Goal: Information Seeking & Learning: Understand site structure

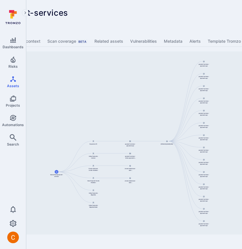
scroll to position [0, 176]
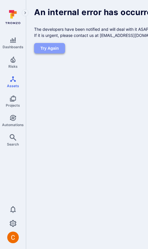
click at [40, 54] on button "Try again" at bounding box center [49, 48] width 31 height 11
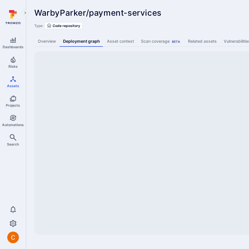
click at [208, 15] on div "WarbyParker/payment-services ... Show more" at bounding box center [180, 12] width 292 height 9
drag, startPoint x: 165, startPoint y: 97, endPoint x: 69, endPoint y: 89, distance: 96.9
click at [69, 89] on div "1 container(s)" at bounding box center [223, 142] width 378 height 183
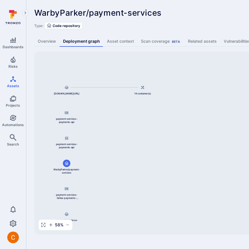
drag, startPoint x: 220, startPoint y: 99, endPoint x: 102, endPoint y: 123, distance: 120.5
click at [102, 123] on div "payment-services-payments-api [DOMAIN_NAME][URL] 14 container(s) payment-servic…" at bounding box center [223, 142] width 378 height 183
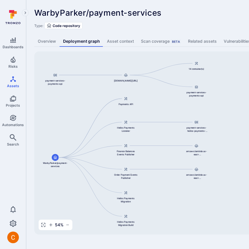
drag, startPoint x: 172, startPoint y: 97, endPoint x: 74, endPoint y: 97, distance: 97.5
click at [74, 97] on div "payment-services-payments-api 844647875270.dkr.ecr.us-east-1.amazonaws.com/paym…" at bounding box center [223, 142] width 378 height 183
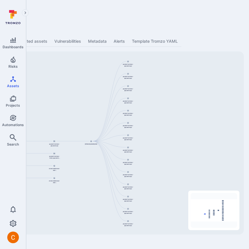
scroll to position [0, 84]
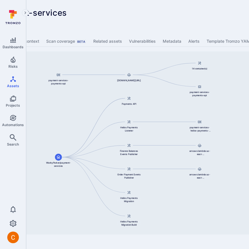
scroll to position [0, 95]
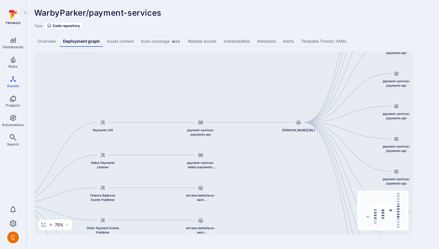
drag, startPoint x: 106, startPoint y: 120, endPoint x: 149, endPoint y: 105, distance: 46.0
click at [149, 105] on div "844647875270.dkr.ecr.us-east-1.amazonaws.com/payment-services-payments-api:v0.1…" at bounding box center [223, 142] width 378 height 183
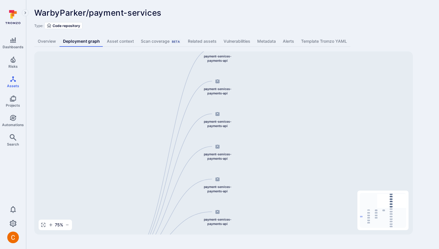
drag, startPoint x: 331, startPoint y: 66, endPoint x: 152, endPoint y: 203, distance: 225.4
click at [152, 203] on div "844647875270.dkr.ecr.us-east-1.amazonaws.com/payment-services-payments-api:v0.1…" at bounding box center [223, 142] width 378 height 183
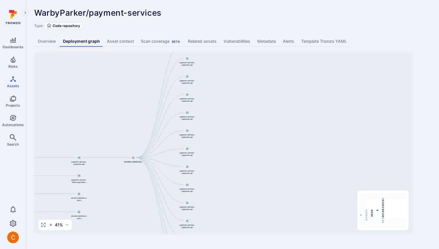
drag, startPoint x: 252, startPoint y: 186, endPoint x: 251, endPoint y: 109, distance: 77.2
click at [251, 109] on div "844647875270.dkr.ecr.us-east-1.amazonaws.com/payment-services-payments-api:v0.1…" at bounding box center [223, 142] width 378 height 183
click at [44, 224] on icon "button" at bounding box center [43, 224] width 5 height 5
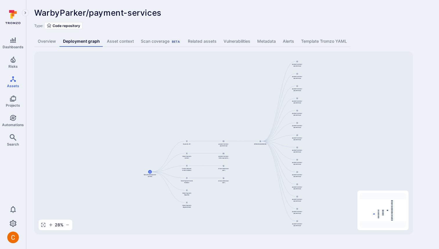
click at [50, 41] on link "Overview" at bounding box center [46, 41] width 25 height 11
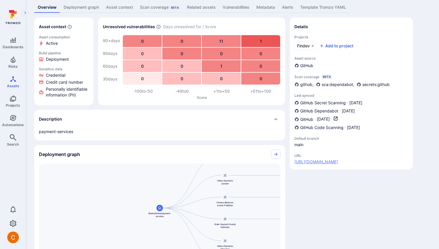
scroll to position [123, 0]
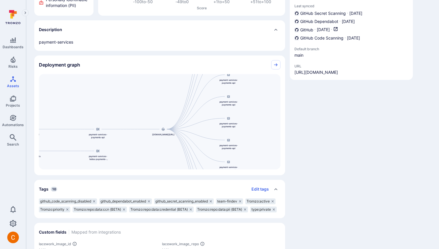
drag, startPoint x: 255, startPoint y: 110, endPoint x: 63, endPoint y: 175, distance: 203.0
click at [63, 175] on div "Asset context Asset consumption Active Build pipeline Deployment Sensitive data…" at bounding box center [159, 117] width 251 height 379
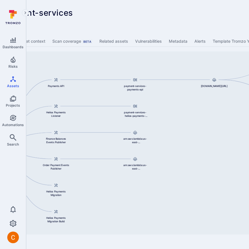
scroll to position [0, 164]
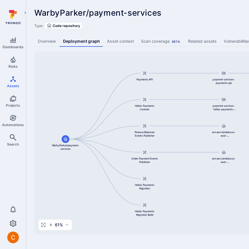
click at [206, 15] on div "WarbyParker/payment-services ... Show more" at bounding box center [180, 12] width 292 height 9
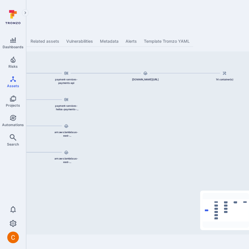
scroll to position [0, 164]
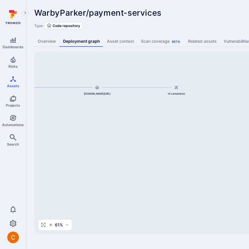
drag, startPoint x: 239, startPoint y: 92, endPoint x: 34, endPoint y: 106, distance: 205.5
click at [34, 106] on div "WarbyParker/payment-services ... Show more Type: Code repository Overview Deplo…" at bounding box center [222, 121] width 392 height 242
click at [174, 87] on icon at bounding box center [176, 87] width 4 height 4
click at [175, 87] on icon at bounding box center [176, 86] width 3 height 3
click at [176, 89] on div at bounding box center [176, 87] width 8 height 8
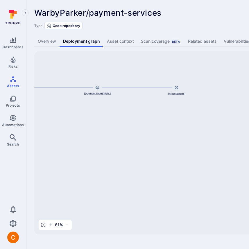
click at [179, 86] on div at bounding box center [176, 87] width 8 height 8
click at [173, 123] on div "payment-services-payments-api 844647875270.dkr.ecr.us-east-1.amazonaws.com/paym…" at bounding box center [223, 142] width 378 height 183
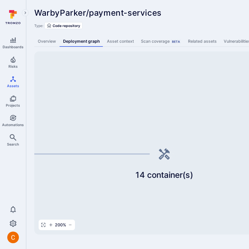
drag, startPoint x: 153, startPoint y: 127, endPoint x: 143, endPoint y: 214, distance: 87.3
click at [143, 214] on div "payment-services-payments-api 844647875270.dkr.ecr.us-east-1.amazonaws.com/paym…" at bounding box center [223, 142] width 378 height 183
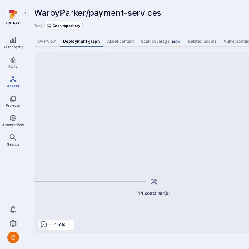
click at [44, 226] on icon "button" at bounding box center [43, 224] width 4 height 4
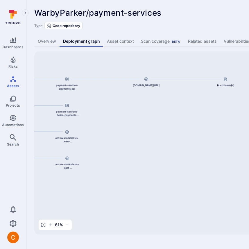
drag, startPoint x: 196, startPoint y: 85, endPoint x: 33, endPoint y: 95, distance: 163.3
click at [33, 95] on div "WarbyParker/payment-services ... Show more Type: Code repository Overview Deplo…" at bounding box center [222, 121] width 392 height 242
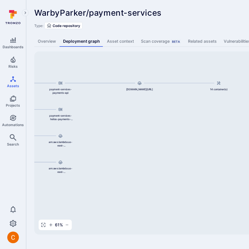
click at [206, 19] on div "WarbyParker/payment-services ... Show more Type: Code repository" at bounding box center [221, 18] width 375 height 21
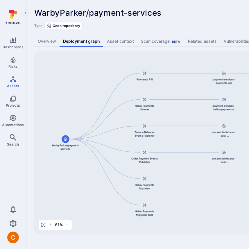
scroll to position [0, 164]
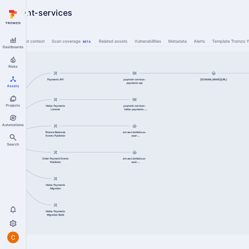
scroll to position [0, 164]
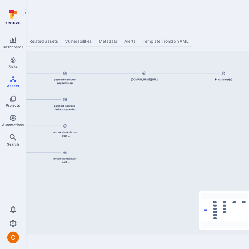
scroll to position [0, 164]
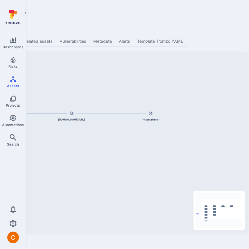
drag, startPoint x: 201, startPoint y: 94, endPoint x: 134, endPoint y: 134, distance: 78.0
click at [134, 134] on div "payment-services-payments-api [DOMAIN_NAME][URL] 14 container(s) WarbyParker/pa…" at bounding box center [59, 142] width 378 height 183
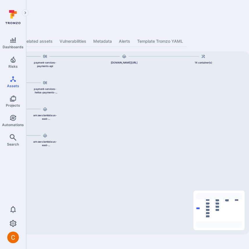
drag, startPoint x: 67, startPoint y: 160, endPoint x: 126, endPoint y: 113, distance: 75.0
click at [126, 113] on div "payment-services-payments-api 844647875270.dkr.ecr.us-east-1.amazonaws.com/paym…" at bounding box center [59, 142] width 378 height 183
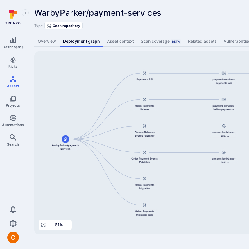
scroll to position [0, 164]
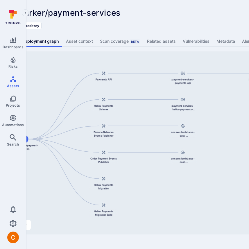
scroll to position [0, 164]
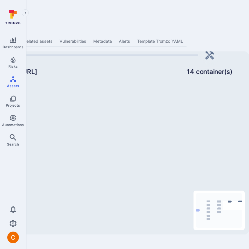
drag, startPoint x: 222, startPoint y: 85, endPoint x: 210, endPoint y: 119, distance: 36.3
click at [211, 120] on div "payment-services-payments-api 844647875270.dkr.ecr.us-east-1.amazonaws.com/paym…" at bounding box center [59, 142] width 378 height 183
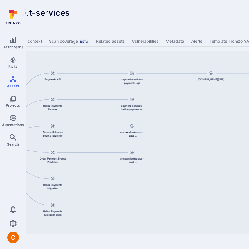
scroll to position [0, 162]
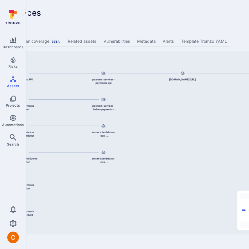
scroll to position [0, 109]
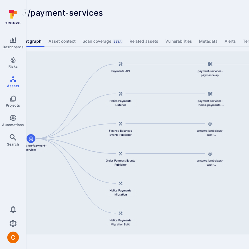
scroll to position [0, 164]
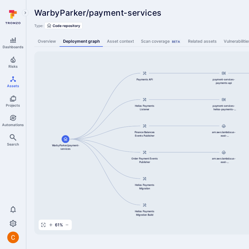
scroll to position [0, 164]
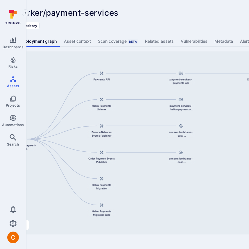
scroll to position [0, 164]
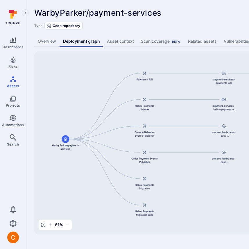
scroll to position [0, 164]
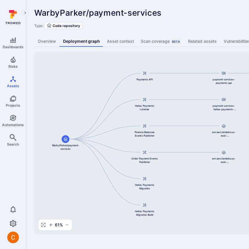
scroll to position [0, 164]
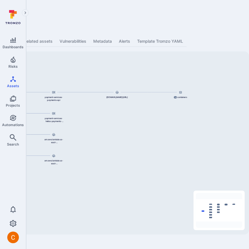
drag, startPoint x: 195, startPoint y: 101, endPoint x: 156, endPoint y: 120, distance: 43.5
click at [156, 120] on div "payment-services-payments-api 844647875270.dkr.ecr.us-east-1.amazonaws.com/paym…" at bounding box center [59, 142] width 378 height 183
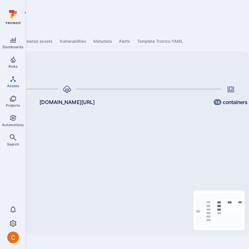
drag, startPoint x: 141, startPoint y: 99, endPoint x: 156, endPoint y: 138, distance: 41.5
click at [156, 138] on div "payment-services-payments-api [DOMAIN_NAME][URL] 14 containers WarbyParker/paym…" at bounding box center [59, 142] width 378 height 183
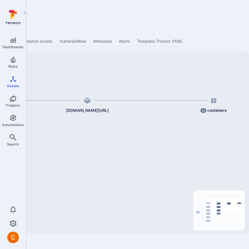
click at [157, 139] on div "payment-services-payments-api [DOMAIN_NAME][URL] 14 containers WarbyParker/paym…" at bounding box center [59, 142] width 378 height 183
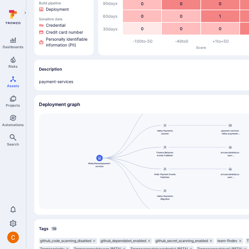
scroll to position [85, 0]
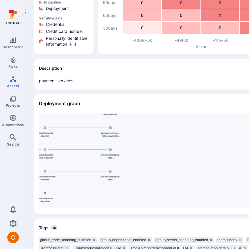
drag, startPoint x: 134, startPoint y: 181, endPoint x: 1, endPoint y: 188, distance: 132.4
click at [0, 188] on div "Dashboards Risks Assets Projects Automations Search 0 Assets Assets Pull reques…" at bounding box center [209, 134] width 418 height 439
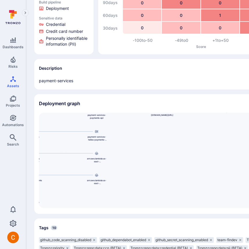
click at [168, 135] on div "Asset context Asset consumption Active Build pipeline Deployment Sensitive data…" at bounding box center [221, 156] width 375 height 379
drag, startPoint x: 146, startPoint y: 139, endPoint x: 52, endPoint y: 192, distance: 107.8
click at [50, 193] on div "payment-services-payments-api [DOMAIN_NAME][URL] 14 containers WarbyParker/paym…" at bounding box center [158, 160] width 239 height 95
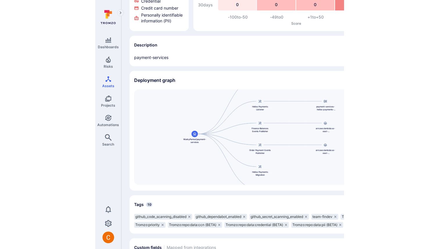
scroll to position [104, 0]
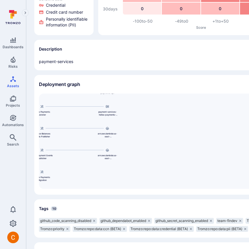
drag, startPoint x: 123, startPoint y: 153, endPoint x: 0, endPoint y: 154, distance: 122.7
click at [0, 154] on div "Dashboards Risks Assets Projects Automations Search 0 Assets Assets Pull reques…" at bounding box center [209, 115] width 418 height 439
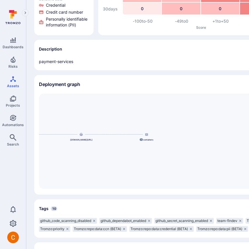
drag, startPoint x: 136, startPoint y: 135, endPoint x: 45, endPoint y: 184, distance: 104.0
click at [45, 184] on div "payment-services-payments-api [DOMAIN_NAME][URL] 14 containers WarbyParker/paym…" at bounding box center [158, 140] width 239 height 95
drag, startPoint x: 95, startPoint y: 175, endPoint x: 68, endPoint y: 174, distance: 27.3
click at [68, 174] on div "payment-services-payments-api [DOMAIN_NAME][URL] 14 containers WarbyParker/paym…" at bounding box center [158, 140] width 239 height 95
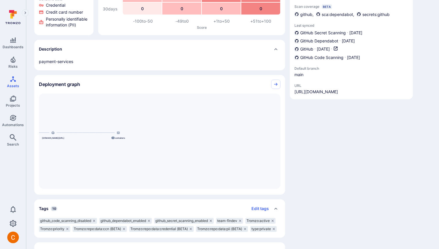
click at [248, 123] on div "Details Projects Findev Add to project Asset source GitHub Scan coverage Beta g…" at bounding box center [350, 137] width 123 height 379
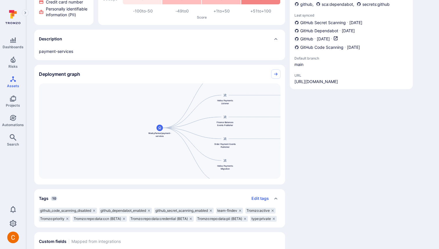
scroll to position [109, 0]
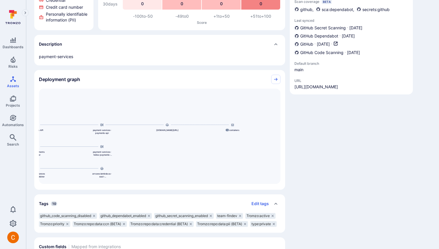
drag, startPoint x: 270, startPoint y: 122, endPoint x: 82, endPoint y: 169, distance: 193.8
click at [82, 169] on div "payment-services-payments-api 844647875270.dkr.ecr.us-east-1.amazonaws.com/paym…" at bounding box center [159, 135] width 241 height 95
click at [278, 75] on link "Collapse" at bounding box center [275, 79] width 9 height 9
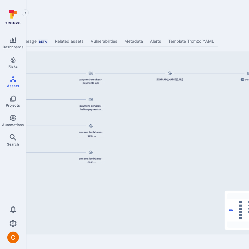
scroll to position [0, 164]
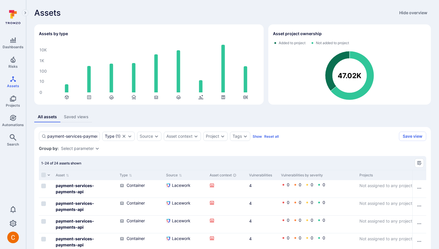
click at [160, 160] on div "1-24 of 24 assets shown" at bounding box center [232, 163] width 387 height 14
click at [111, 137] on div "Type" at bounding box center [110, 136] width 10 height 5
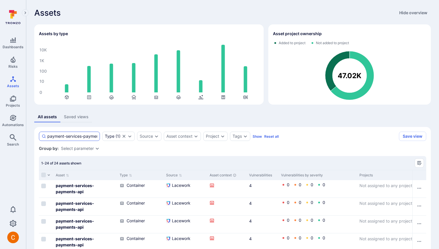
click at [92, 135] on input "payment-services-payments-api" at bounding box center [72, 136] width 50 height 6
click at [69, 136] on input "payment-services-payments-api" at bounding box center [72, 136] width 50 height 6
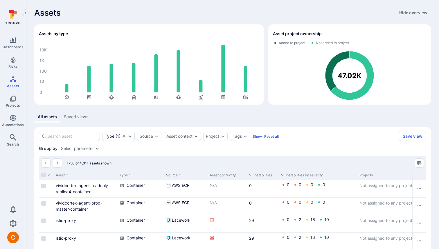
type input "payment-services-payments-api"
click at [73, 131] on div "payment-services-payments-api" at bounding box center [69, 135] width 61 height 9
click at [73, 133] on input "payment-services-payments-api" at bounding box center [72, 136] width 50 height 6
click at [67, 136] on input "payment-services-payments-api" at bounding box center [72, 136] width 50 height 6
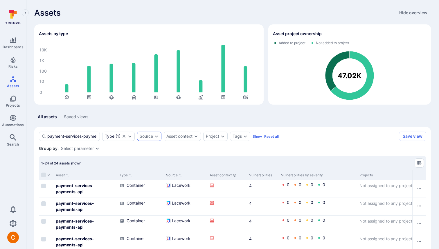
click at [153, 135] on div "Source" at bounding box center [149, 135] width 24 height 9
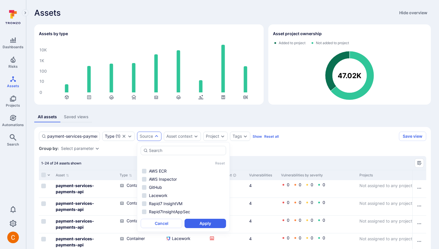
click at [153, 135] on div "Source" at bounding box center [149, 135] width 24 height 9
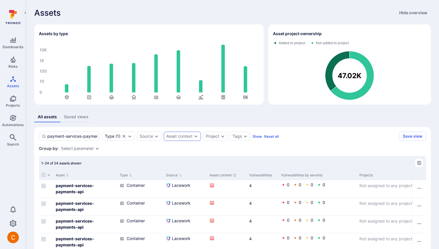
click at [177, 138] on div "Asset context" at bounding box center [182, 135] width 37 height 9
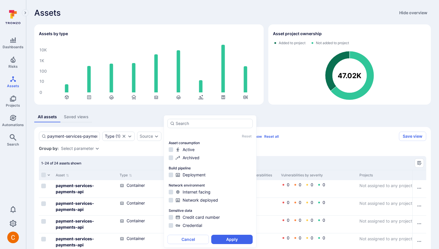
click at [141, 157] on div "1-24 of 24 assets shown" at bounding box center [232, 163] width 387 height 14
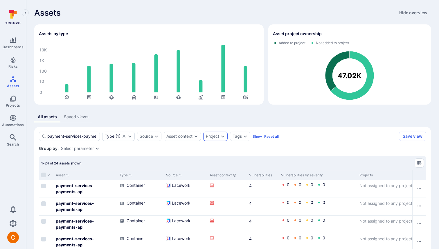
click at [211, 136] on div "Project" at bounding box center [212, 136] width 13 height 5
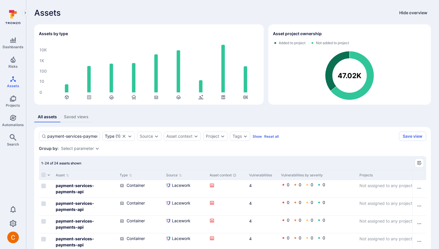
click at [405, 11] on button "Hide overview" at bounding box center [412, 12] width 35 height 9
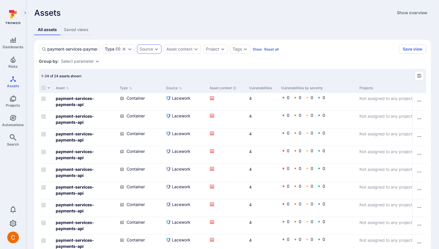
click at [146, 51] on div "Source" at bounding box center [146, 49] width 13 height 5
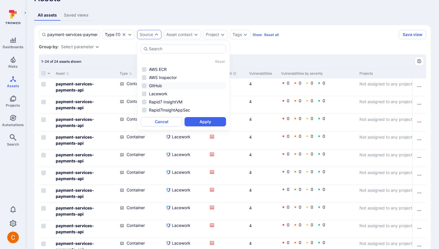
scroll to position [15, 0]
click at [166, 19] on div "All assets Saved views" at bounding box center [232, 14] width 396 height 11
